Goal: Transaction & Acquisition: Purchase product/service

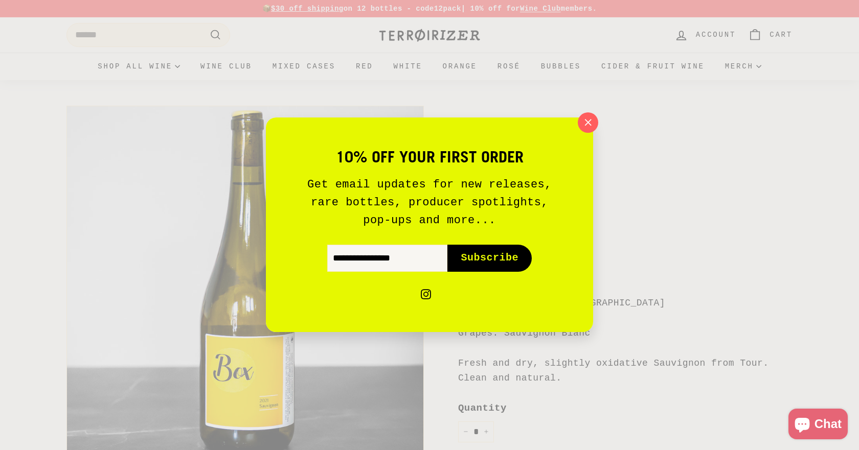
click at [587, 120] on icon "button" at bounding box center [588, 123] width 14 height 14
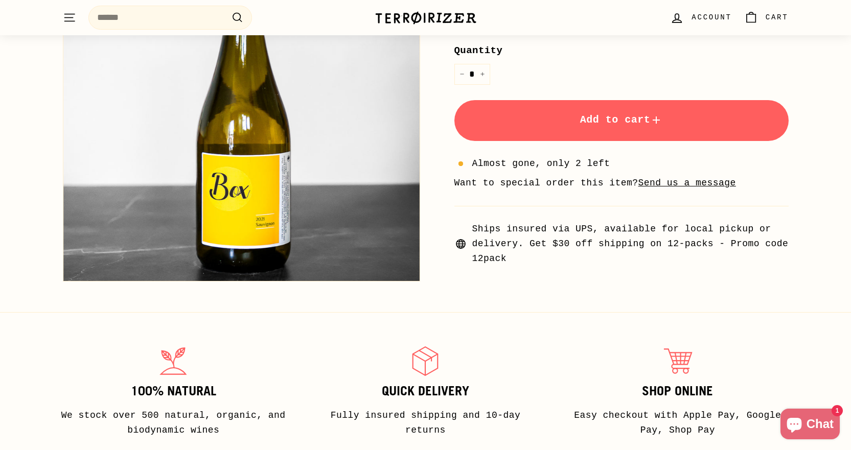
scroll to position [51, 0]
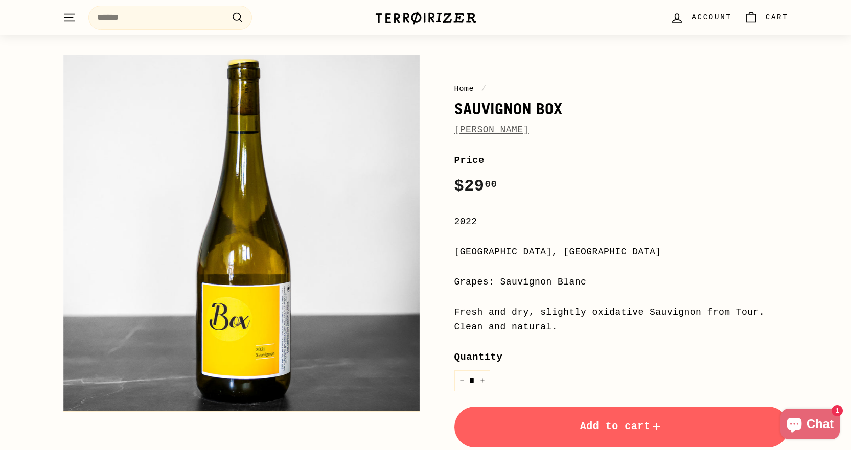
click at [476, 131] on link "[PERSON_NAME]" at bounding box center [491, 130] width 75 height 10
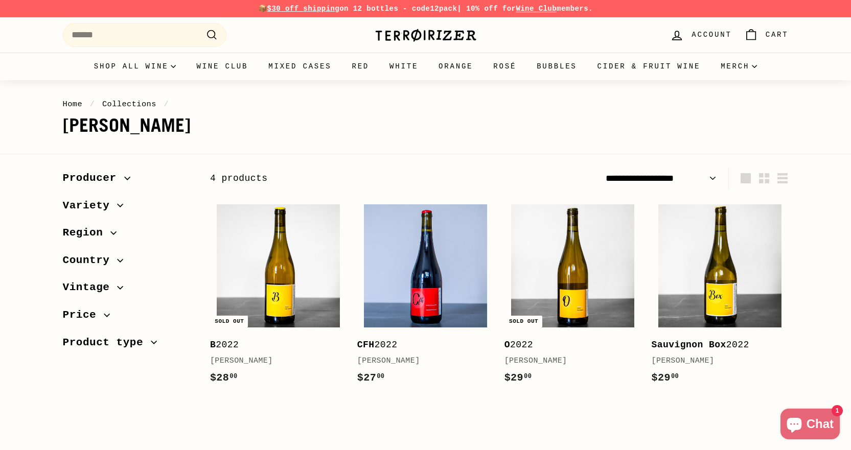
click at [115, 178] on span "Producer" at bounding box center [93, 178] width 61 height 17
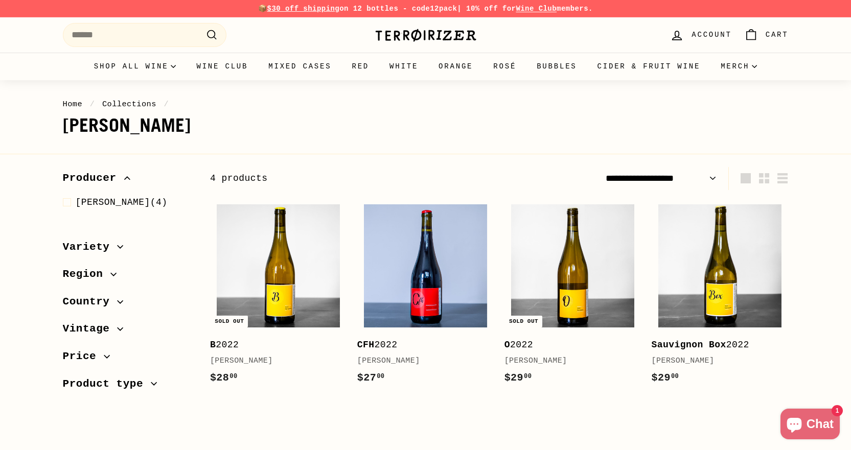
click at [108, 247] on span "Variety" at bounding box center [90, 247] width 55 height 17
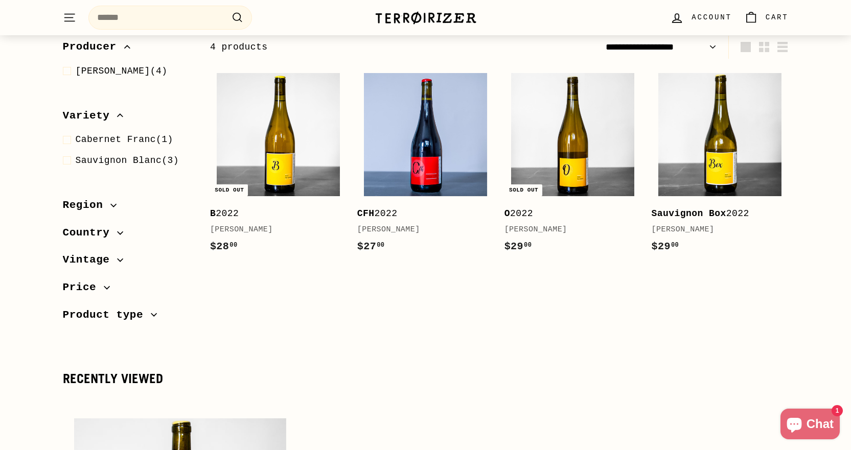
scroll to position [153, 0]
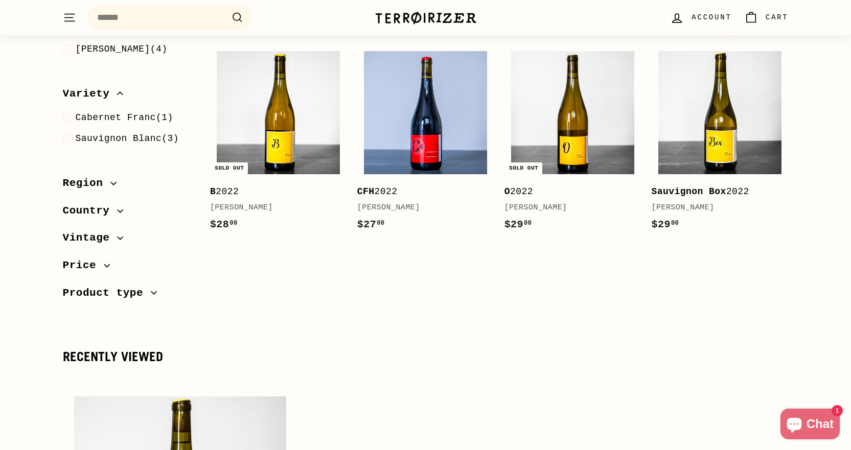
click at [110, 181] on icon "button" at bounding box center [113, 183] width 6 height 6
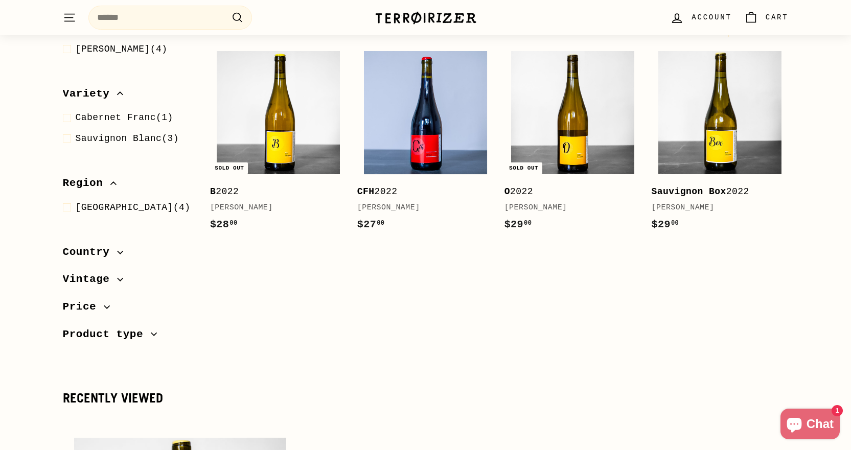
click at [110, 305] on span "Price" at bounding box center [128, 307] width 131 height 17
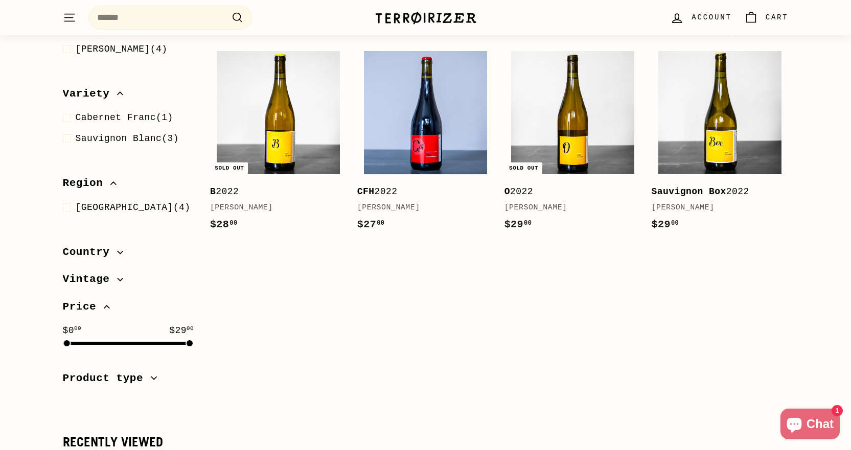
click at [110, 305] on span "Price" at bounding box center [128, 307] width 131 height 17
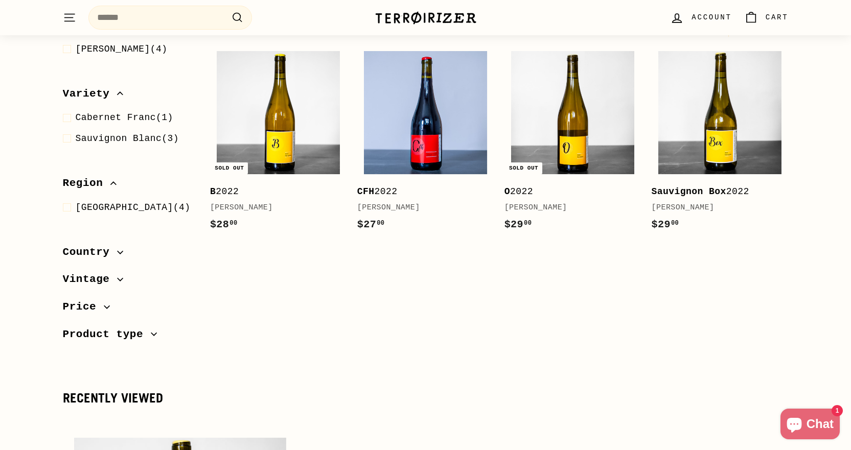
click at [151, 336] on icon "button" at bounding box center [154, 334] width 6 height 6
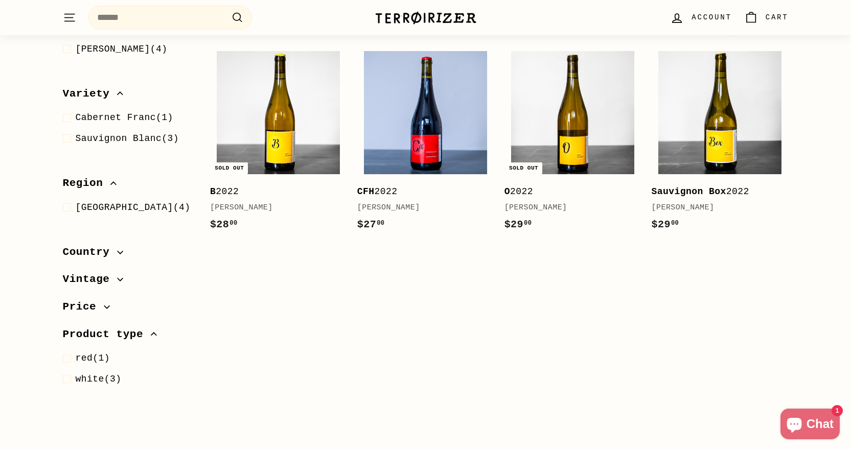
click at [151, 335] on icon "button" at bounding box center [154, 334] width 6 height 6
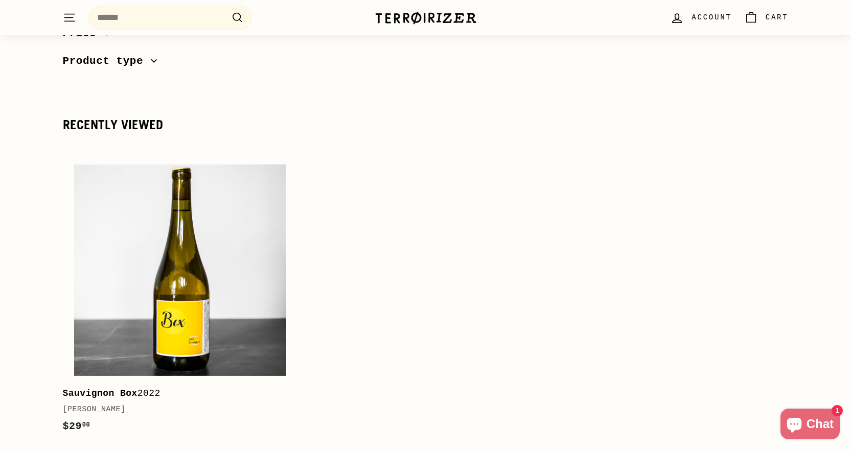
scroll to position [409, 0]
